Goal: Transaction & Acquisition: Purchase product/service

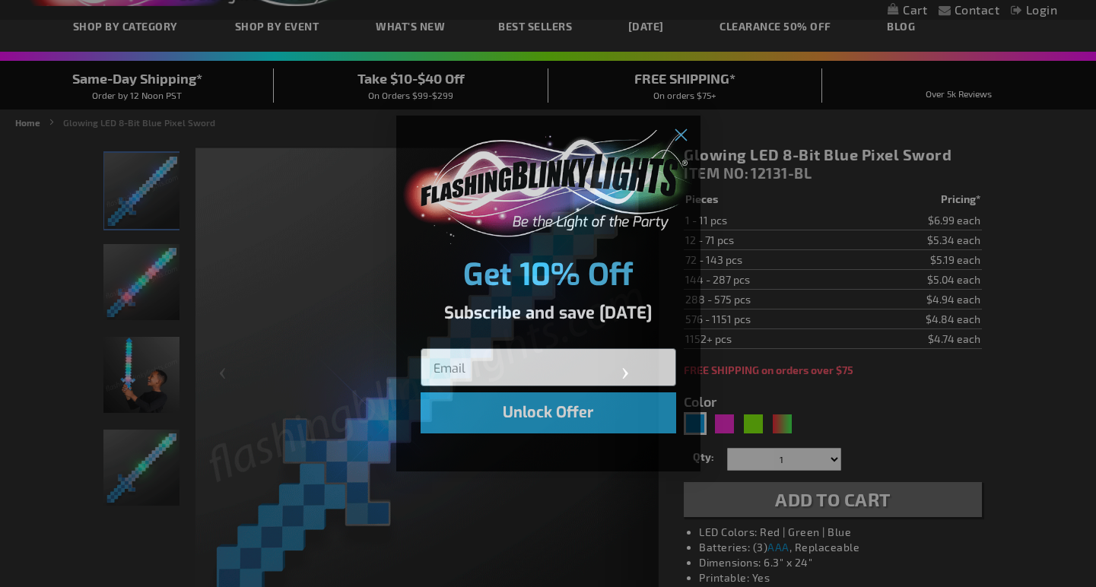
scroll to position [110, 0]
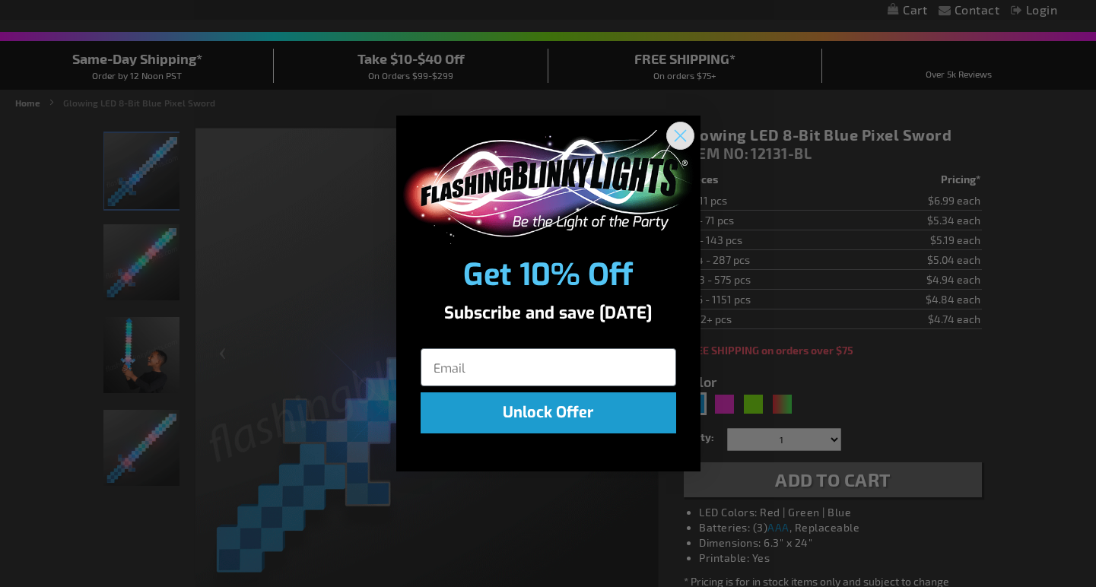
click at [684, 131] on icon "Close dialog" at bounding box center [680, 135] width 11 height 11
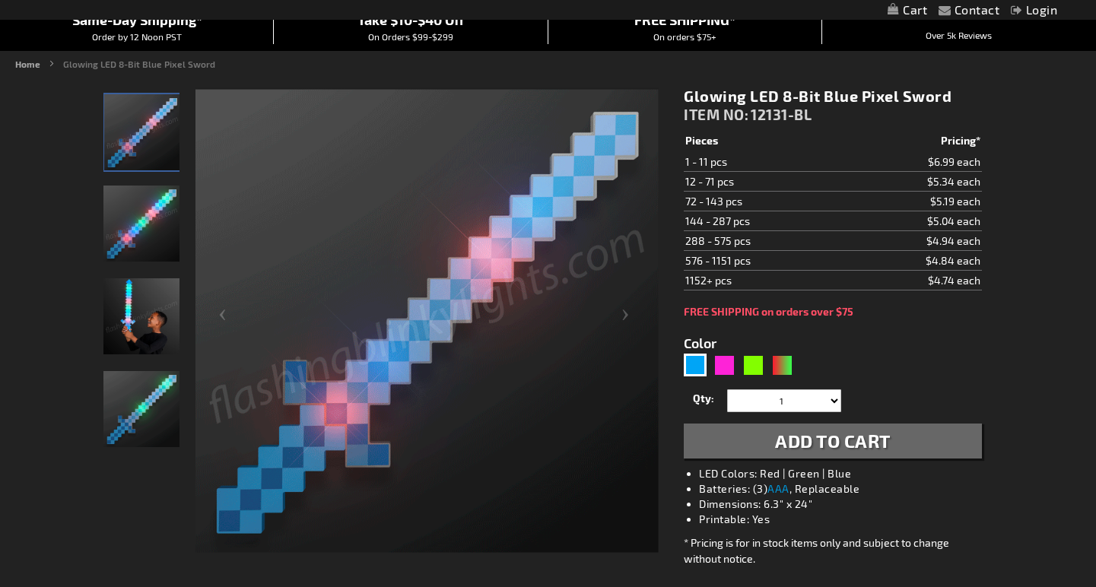
scroll to position [164, 0]
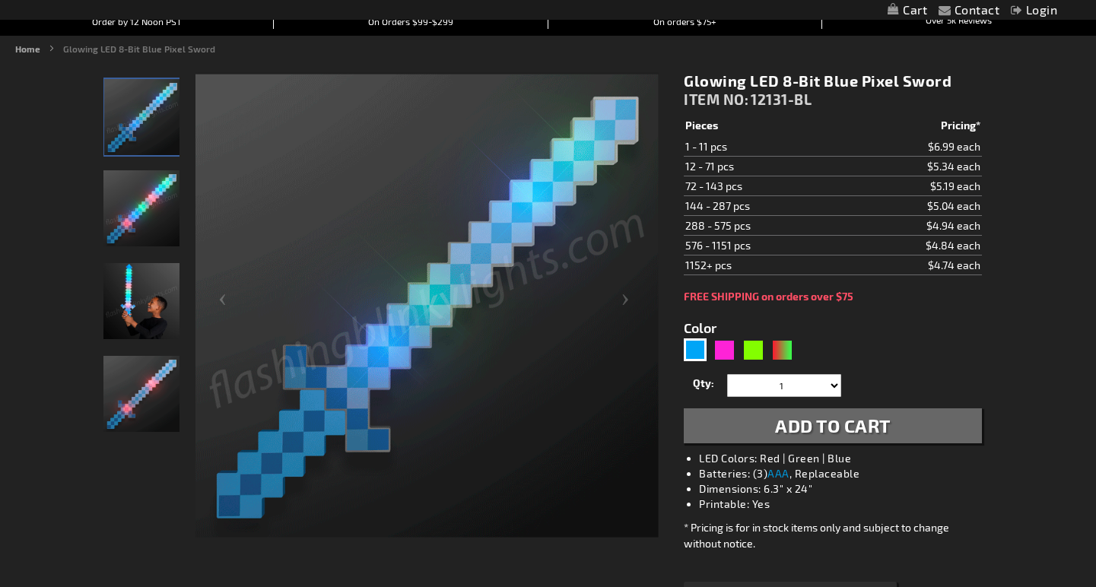
click at [143, 310] on img "Boy displaying Blue LED Light Up 8-Bit Pixel Toy Sword" at bounding box center [141, 301] width 76 height 76
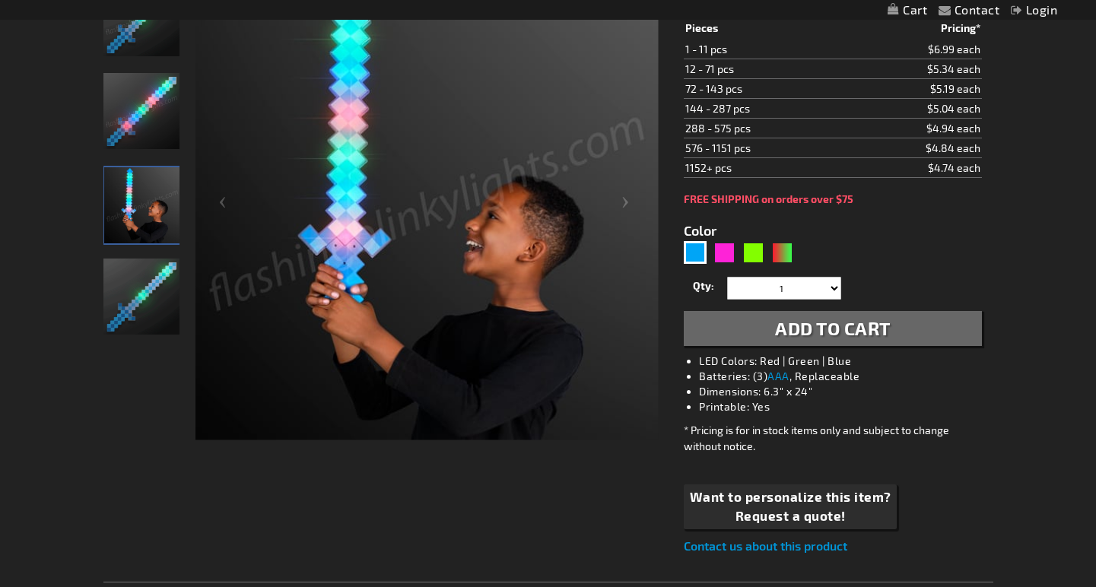
scroll to position [262, 0]
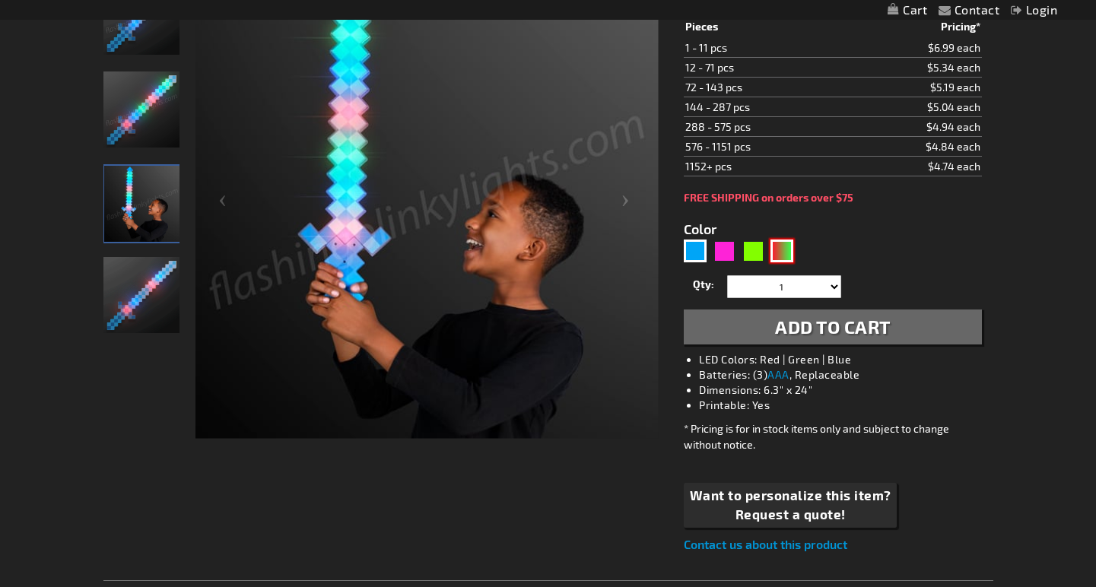
click at [782, 246] on div "RNG" at bounding box center [782, 251] width 23 height 23
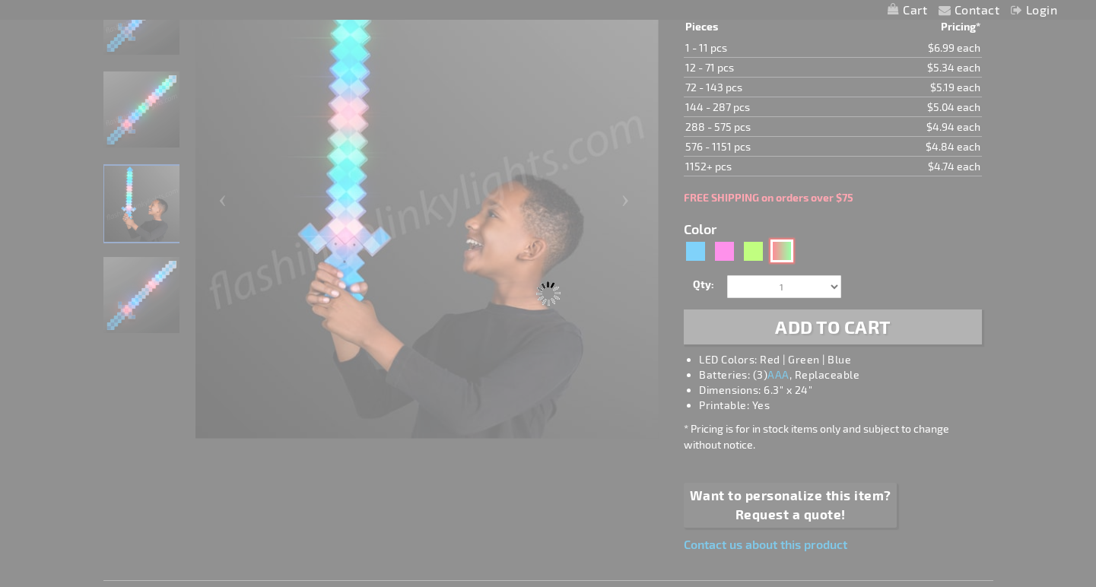
type input "5642"
type input "12131-GNR"
type input "Customize - Light Up 8-Bit Christmas Sword Pixel Toy - ITEM NO: 12131-GNR"
select select
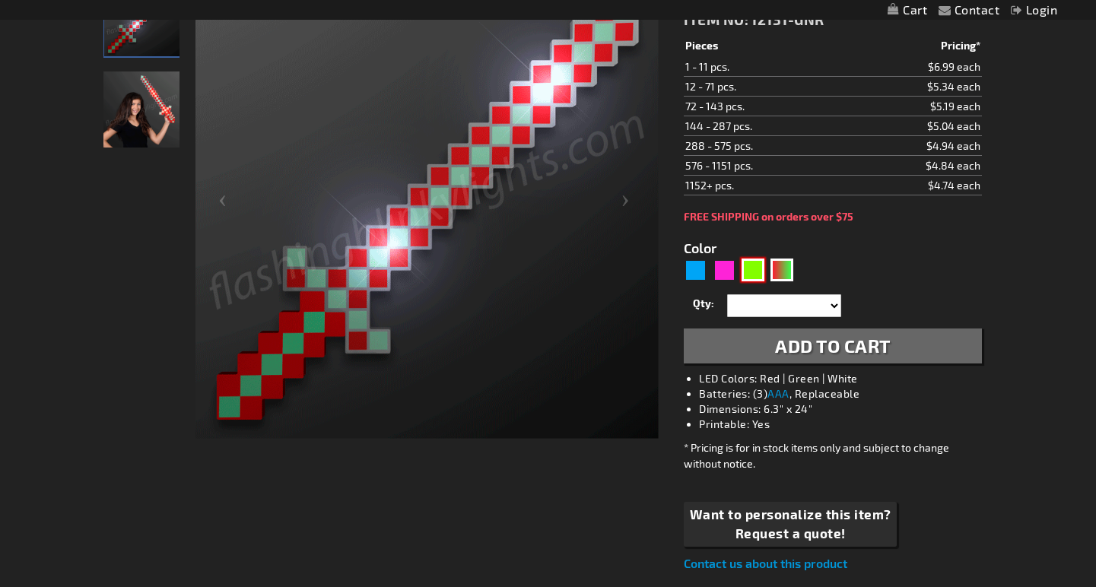
click at [752, 272] on div "Green" at bounding box center [753, 270] width 23 height 23
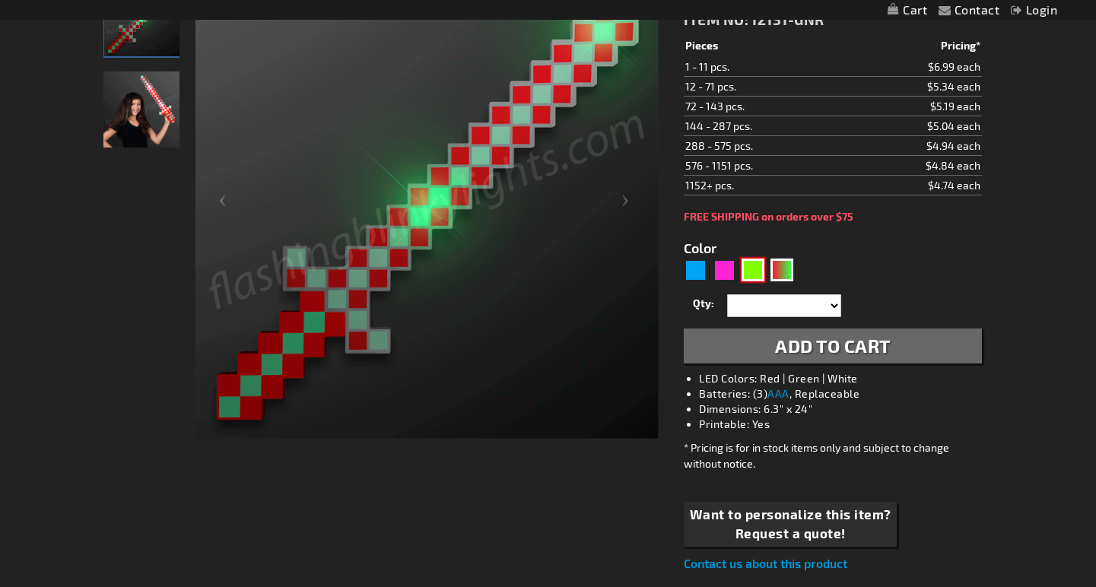
type input "5648"
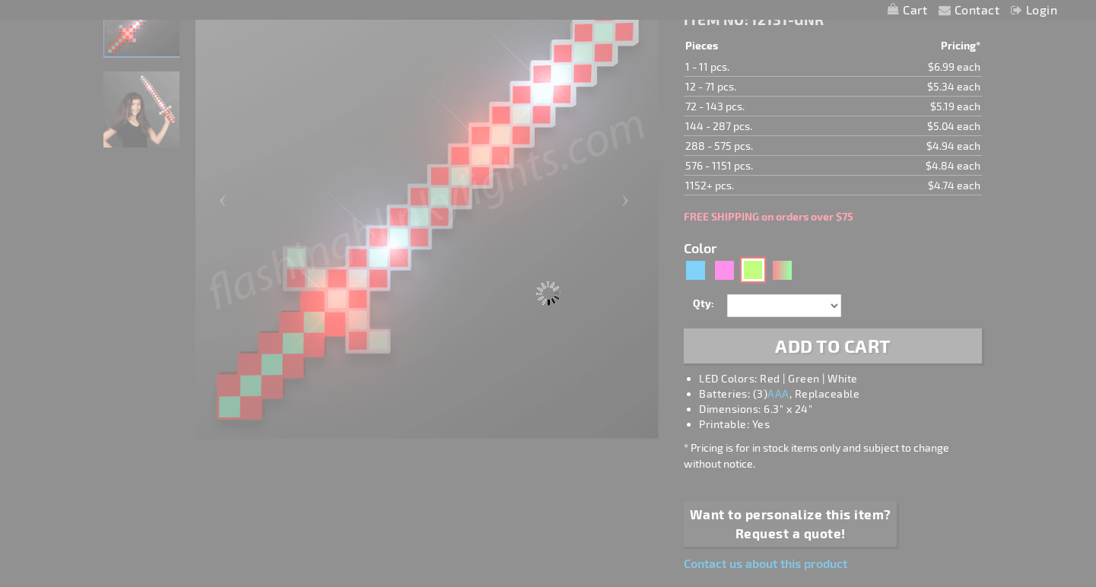
type input "12131-GN"
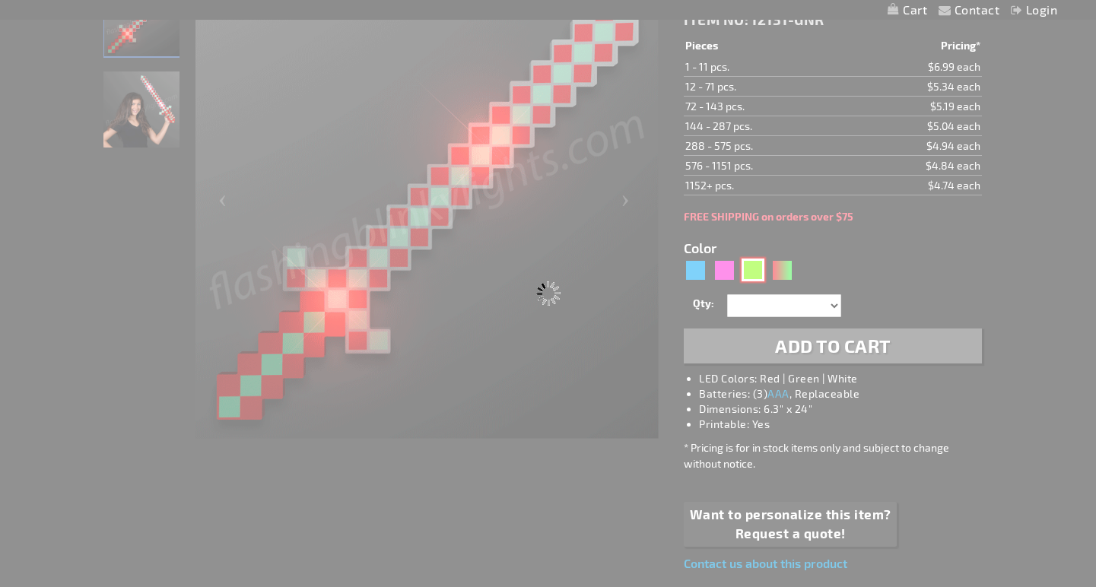
type input "Customize - [MEDICAL_DATA] Green Pixel Sword Light Up Toys - ITEM NO: 12131-GN"
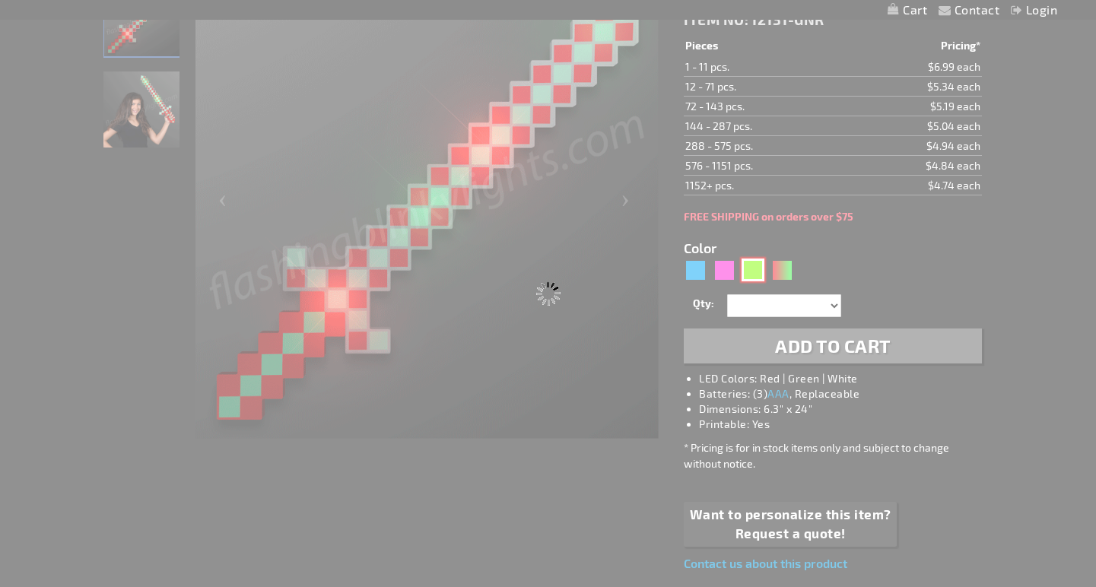
select select
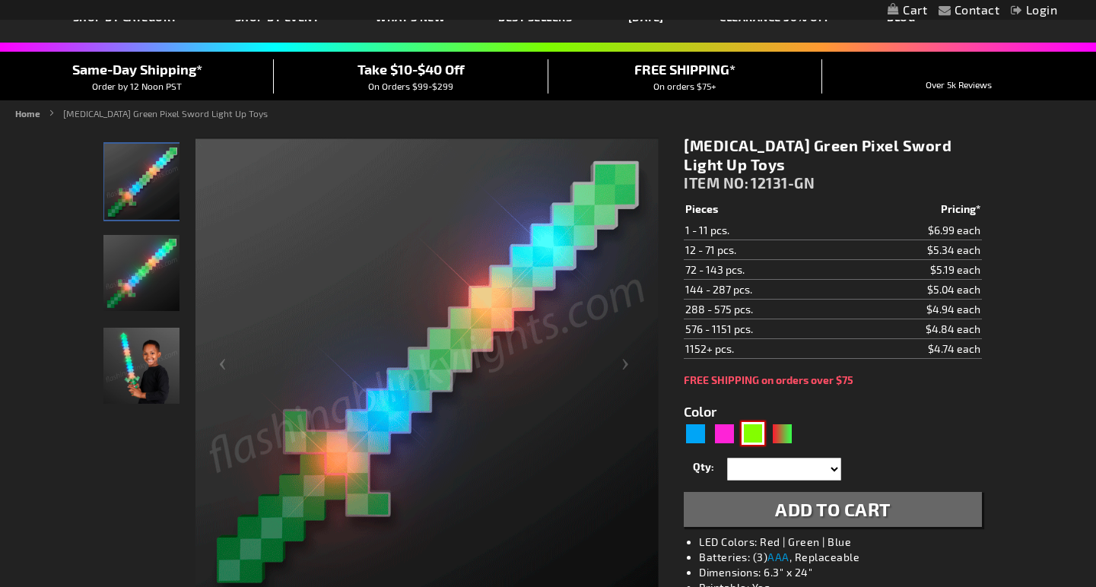
scroll to position [98, 0]
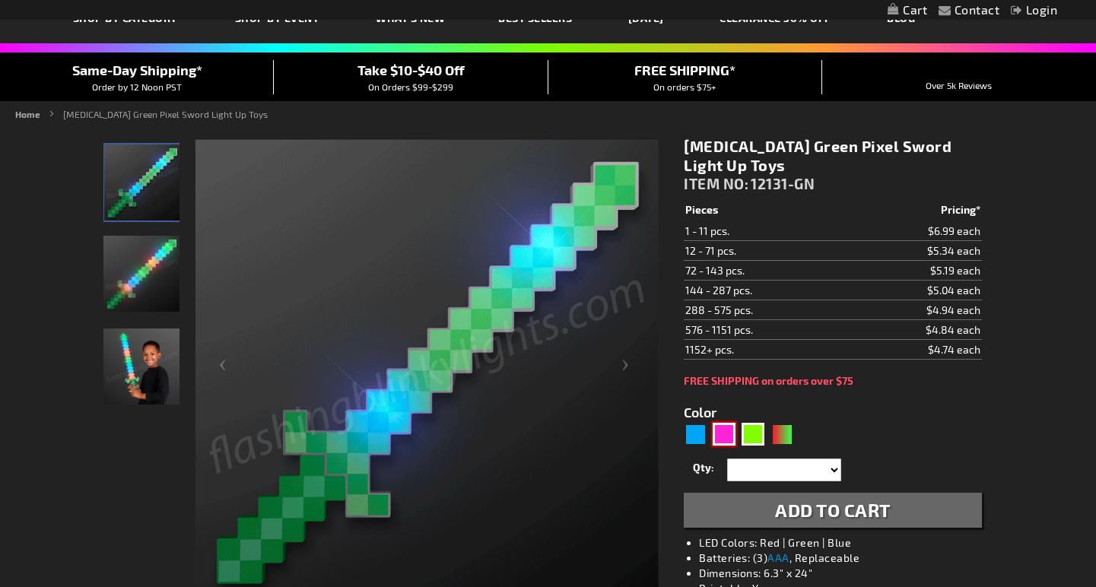
click at [716, 431] on div "Pink" at bounding box center [724, 434] width 23 height 23
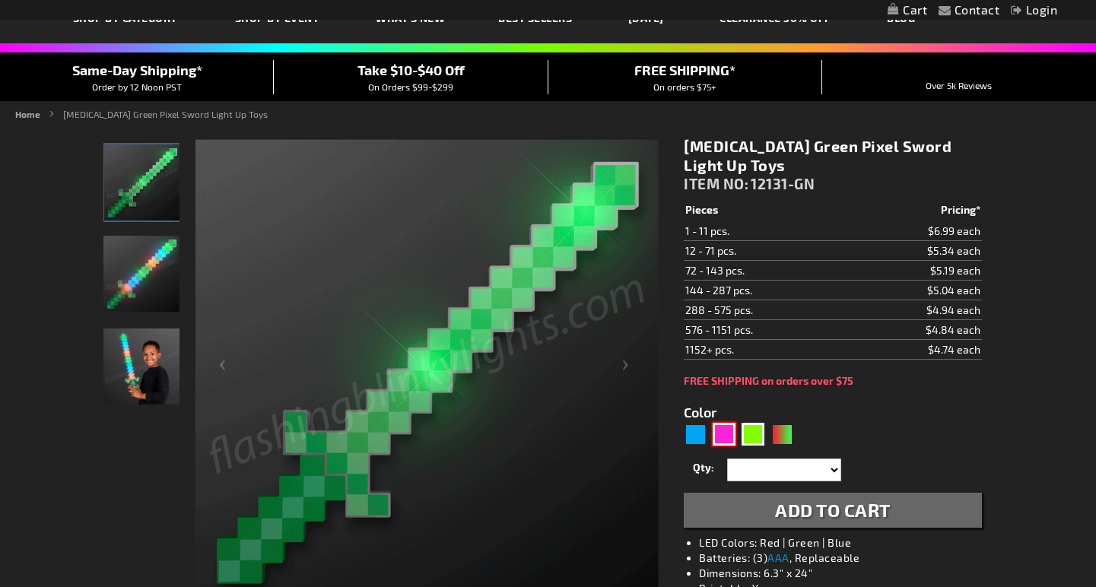
type input "5639"
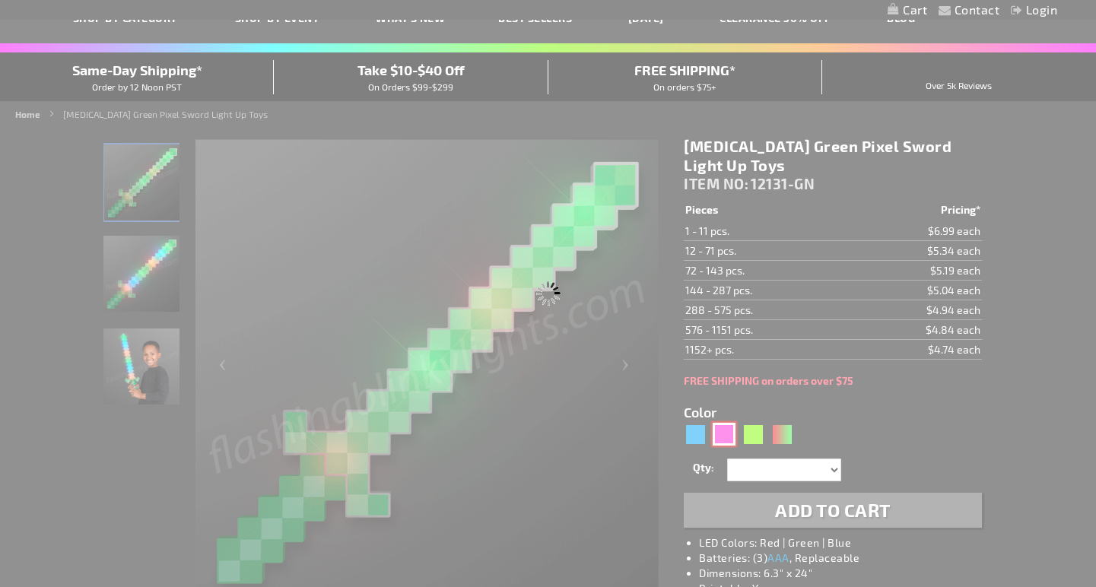
type input "12131-PK"
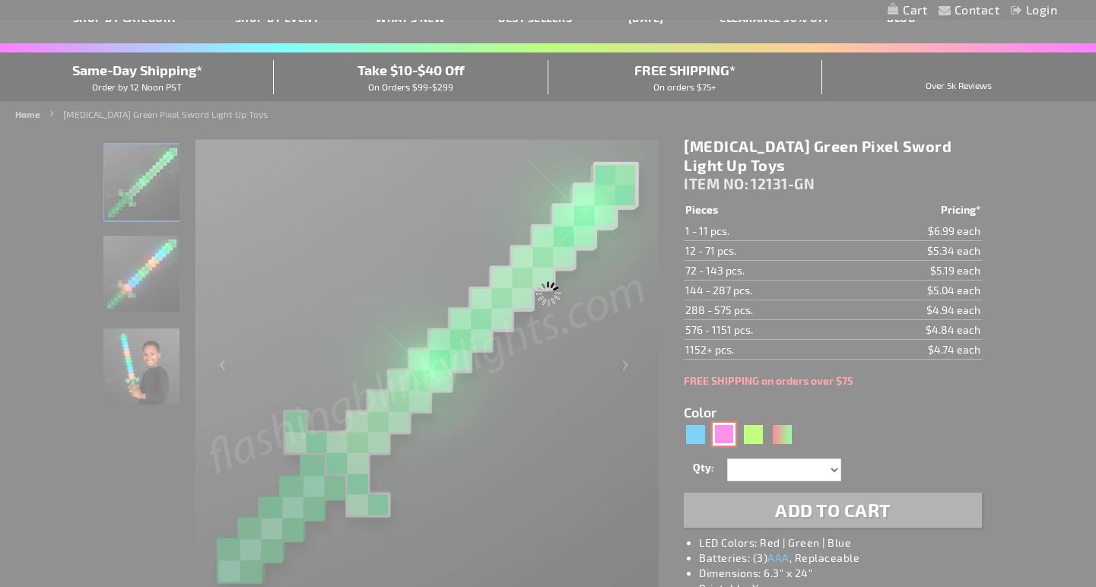
type input "Customize - Light Up Pink 8-Bit Swords Pixel Toys - ITEM NO: 12131-PK"
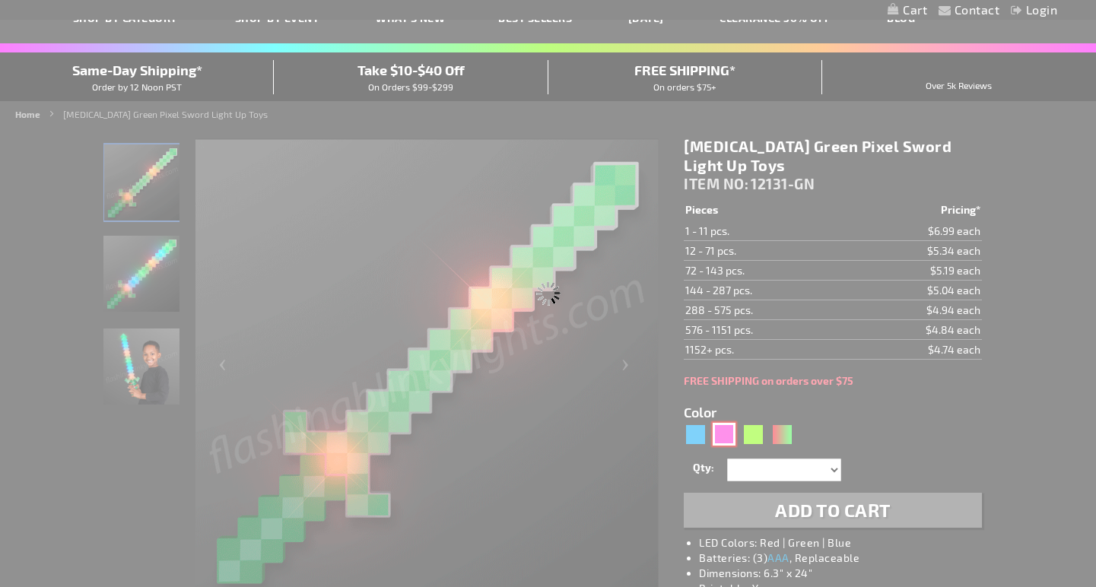
select select
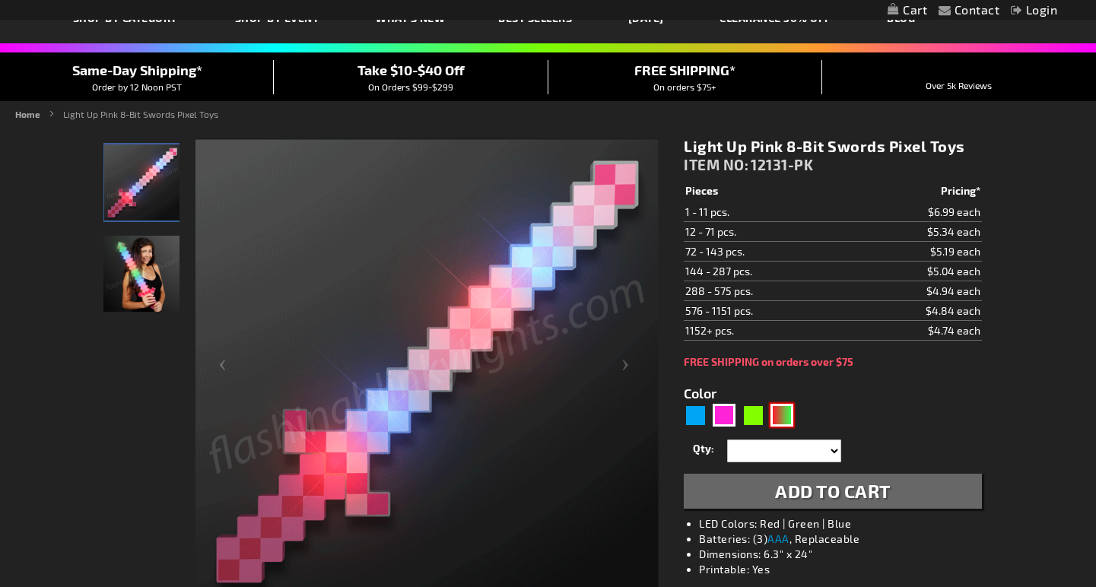
click at [785, 414] on div "RNG" at bounding box center [782, 415] width 23 height 23
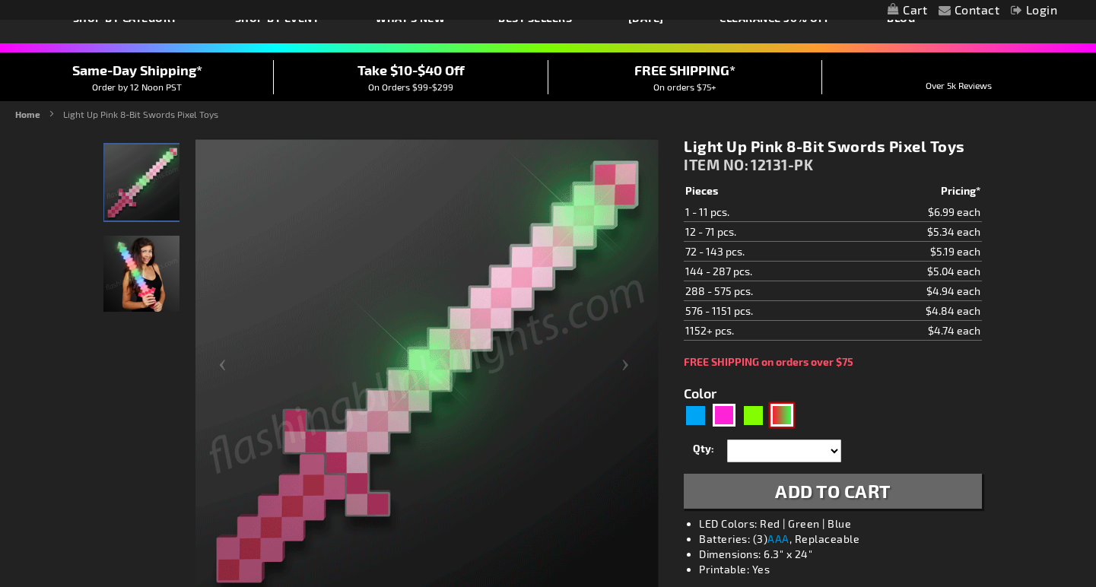
type input "5642"
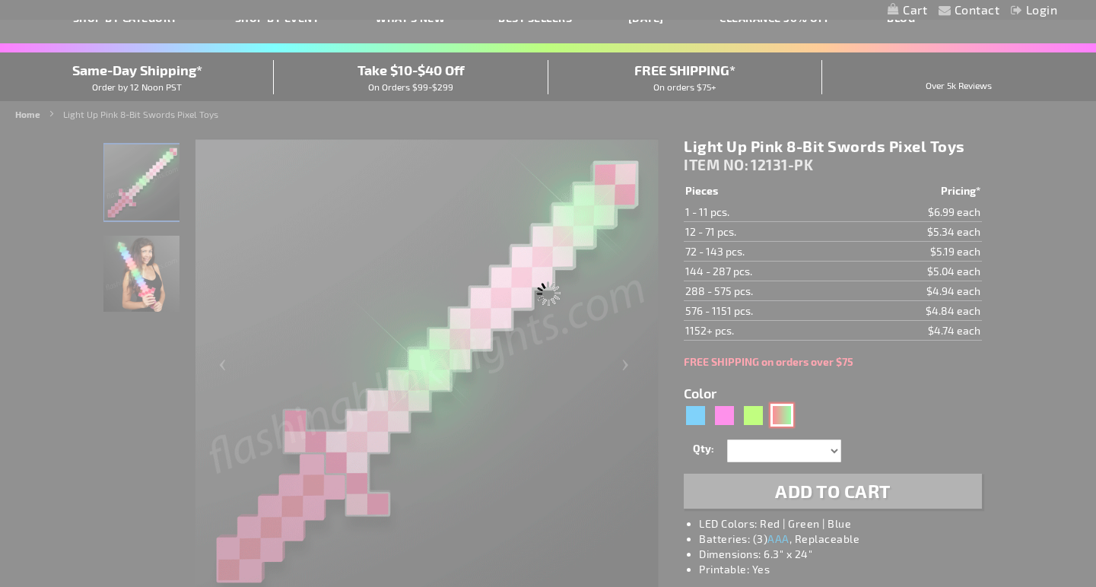
type input "12131-GNR"
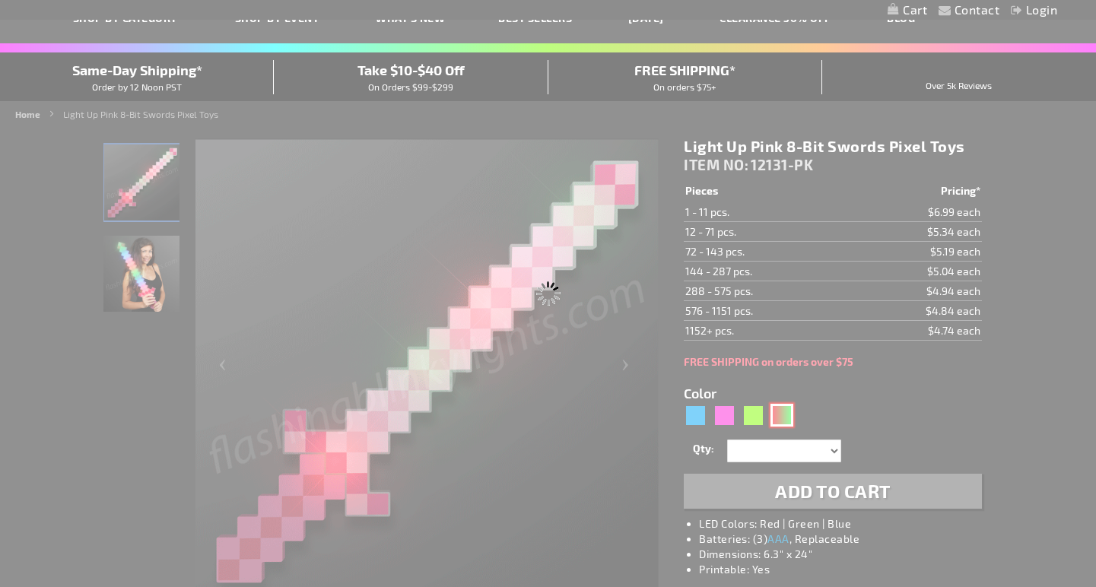
type input "Customize - Light Up 8-Bit Christmas Sword Pixel Toy - ITEM NO: 12131-GNR"
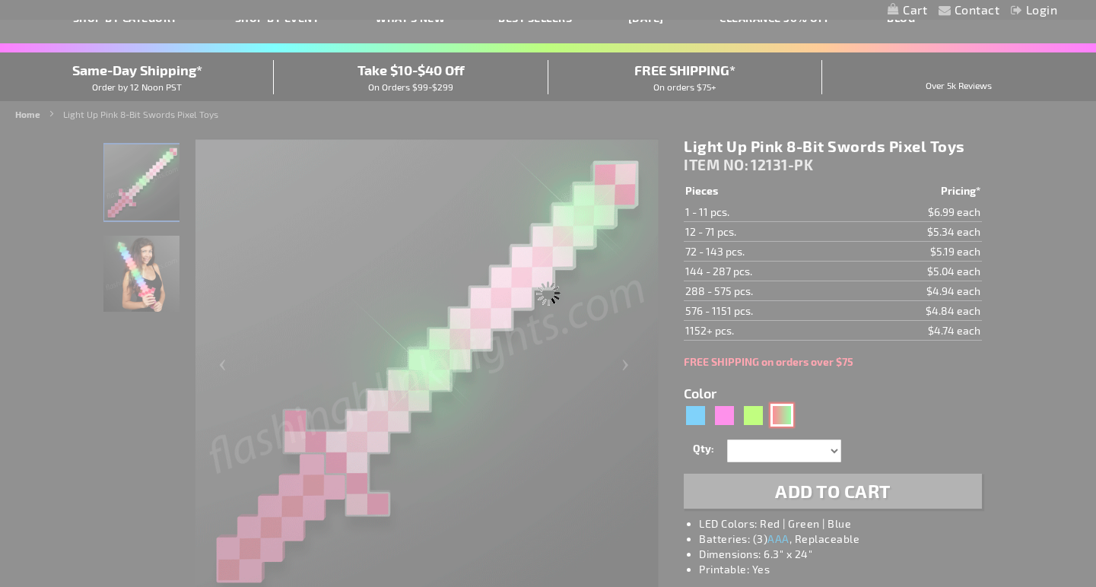
select select
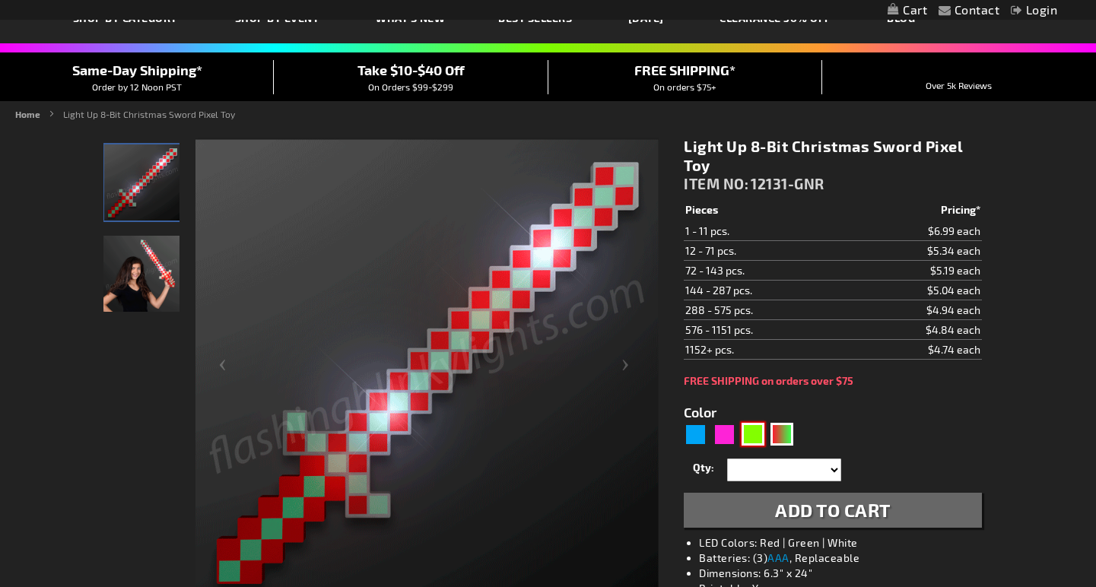
click at [756, 431] on div "Green" at bounding box center [753, 434] width 23 height 23
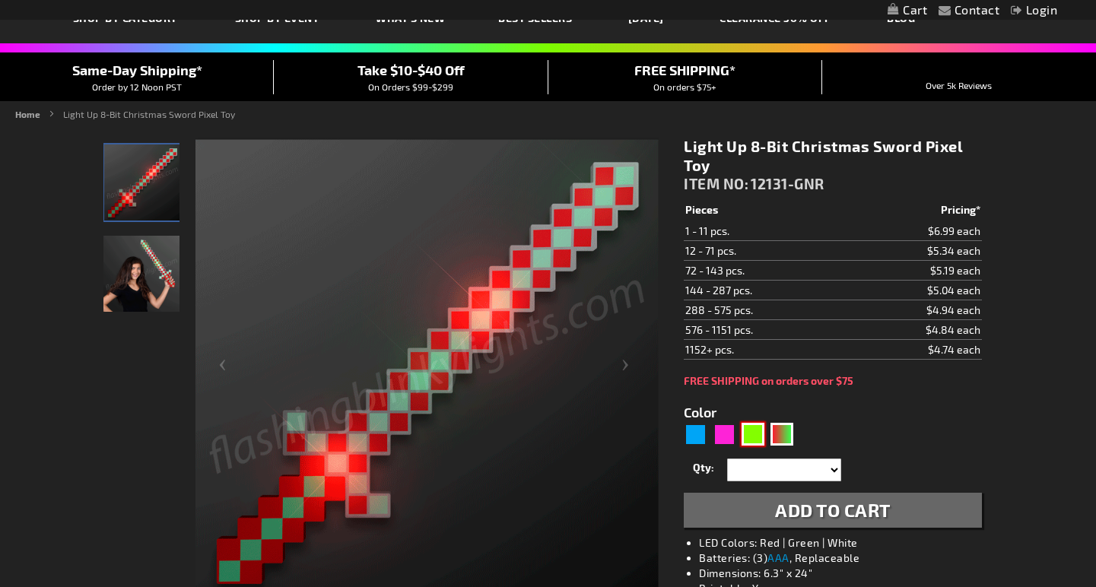
type input "5648"
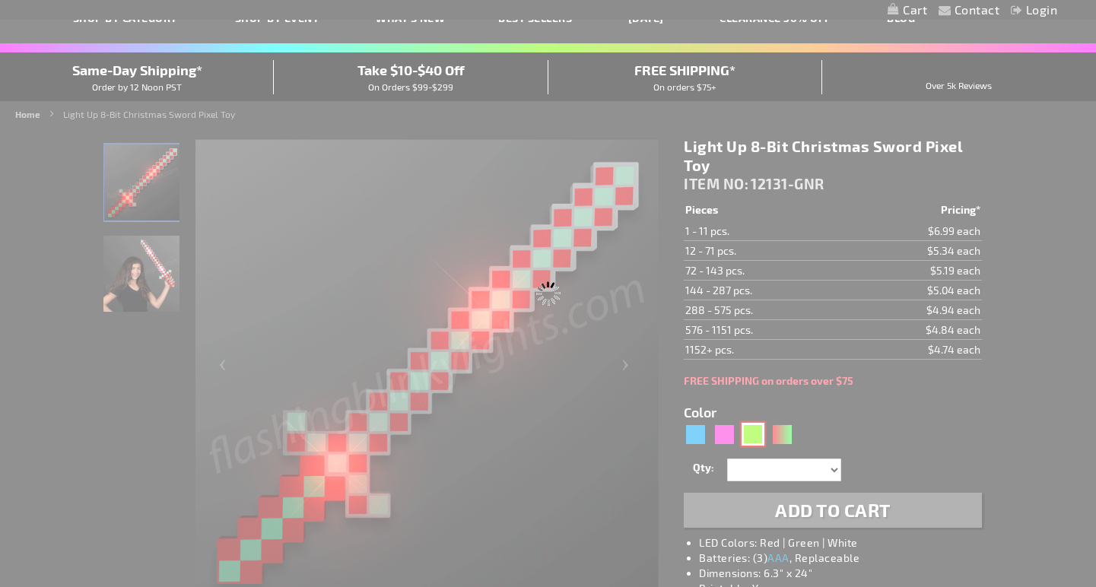
type input "12131-GN"
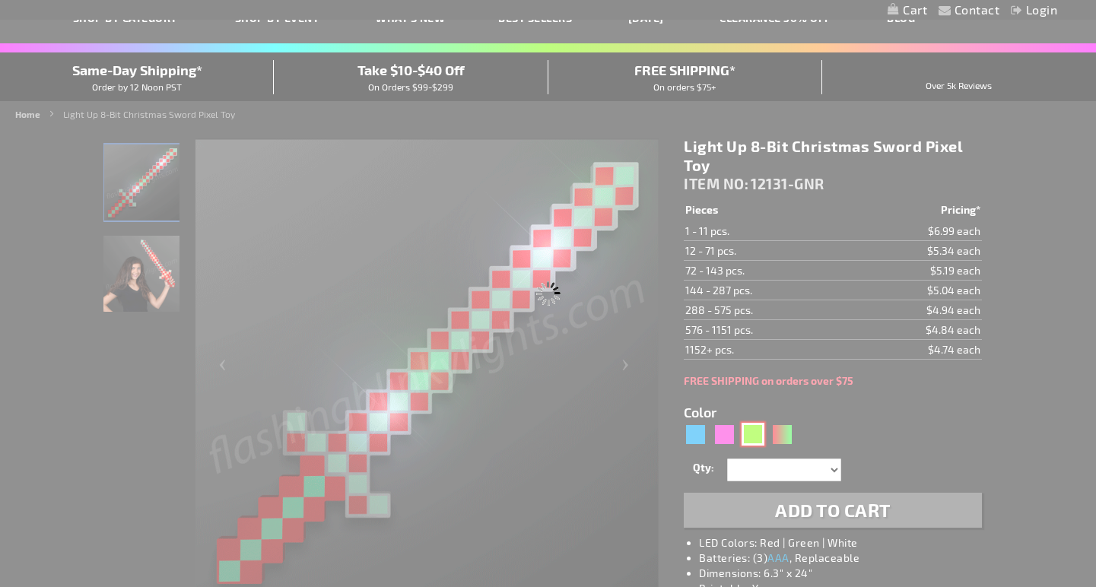
type input "Customize - [MEDICAL_DATA] Green Pixel Sword Light Up Toys - ITEM NO: 12131-GN"
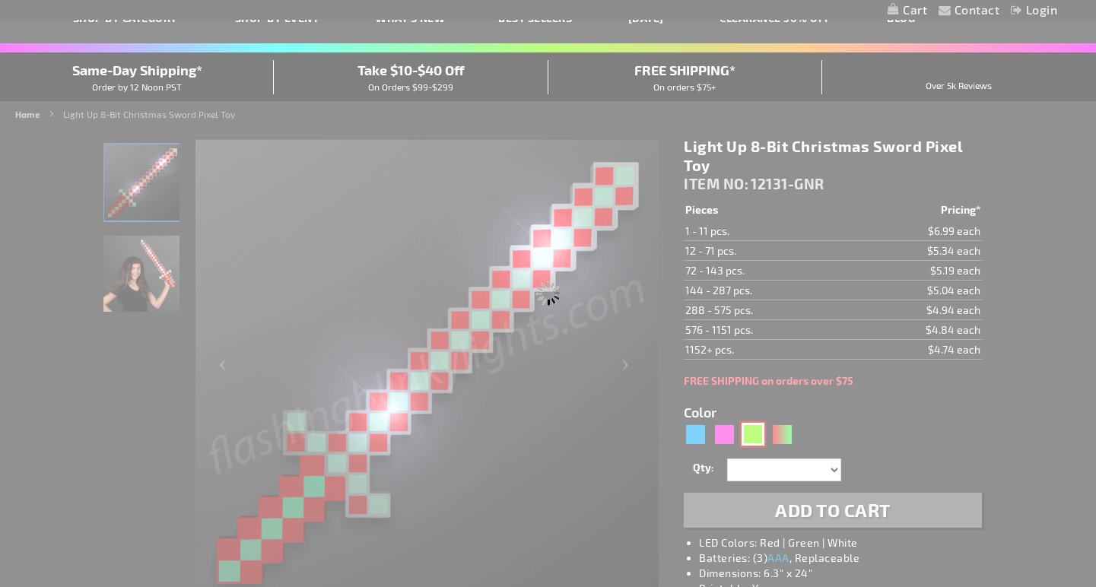
select select
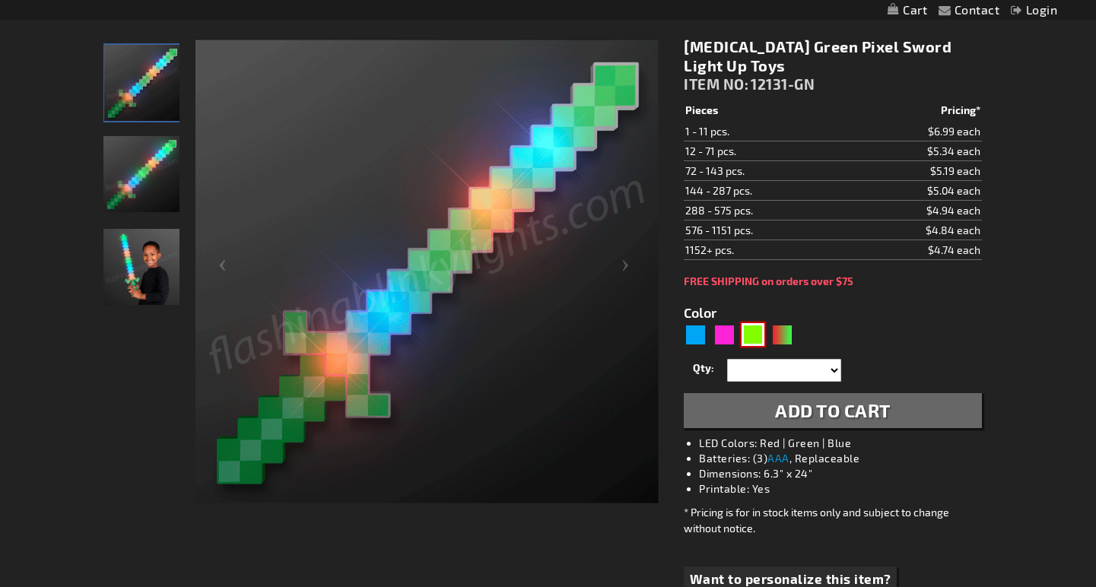
scroll to position [215, 0]
